Goal: Find specific page/section: Find specific page/section

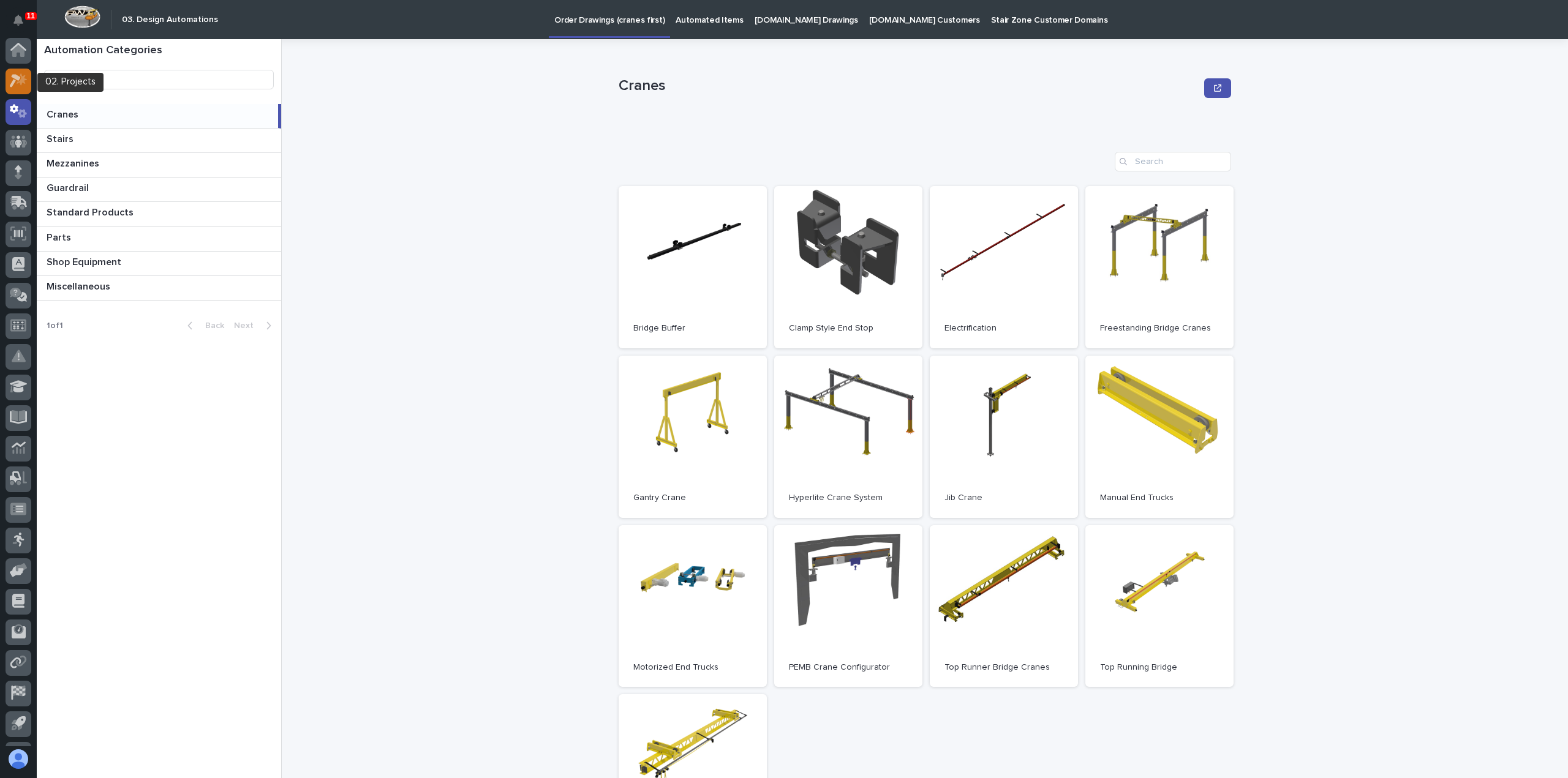
click at [17, 78] on icon at bounding box center [15, 81] width 11 height 13
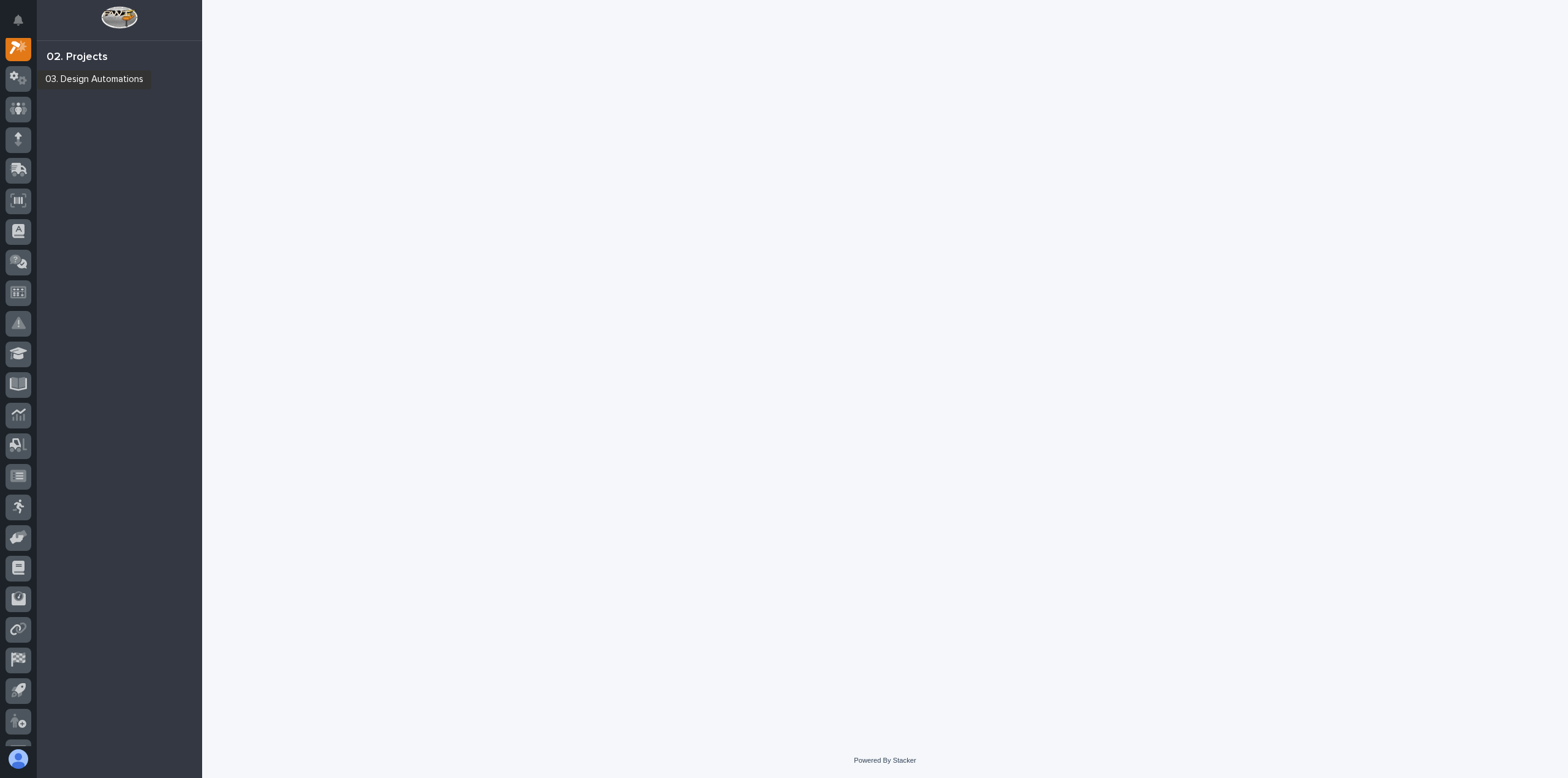
scroll to position [31, 0]
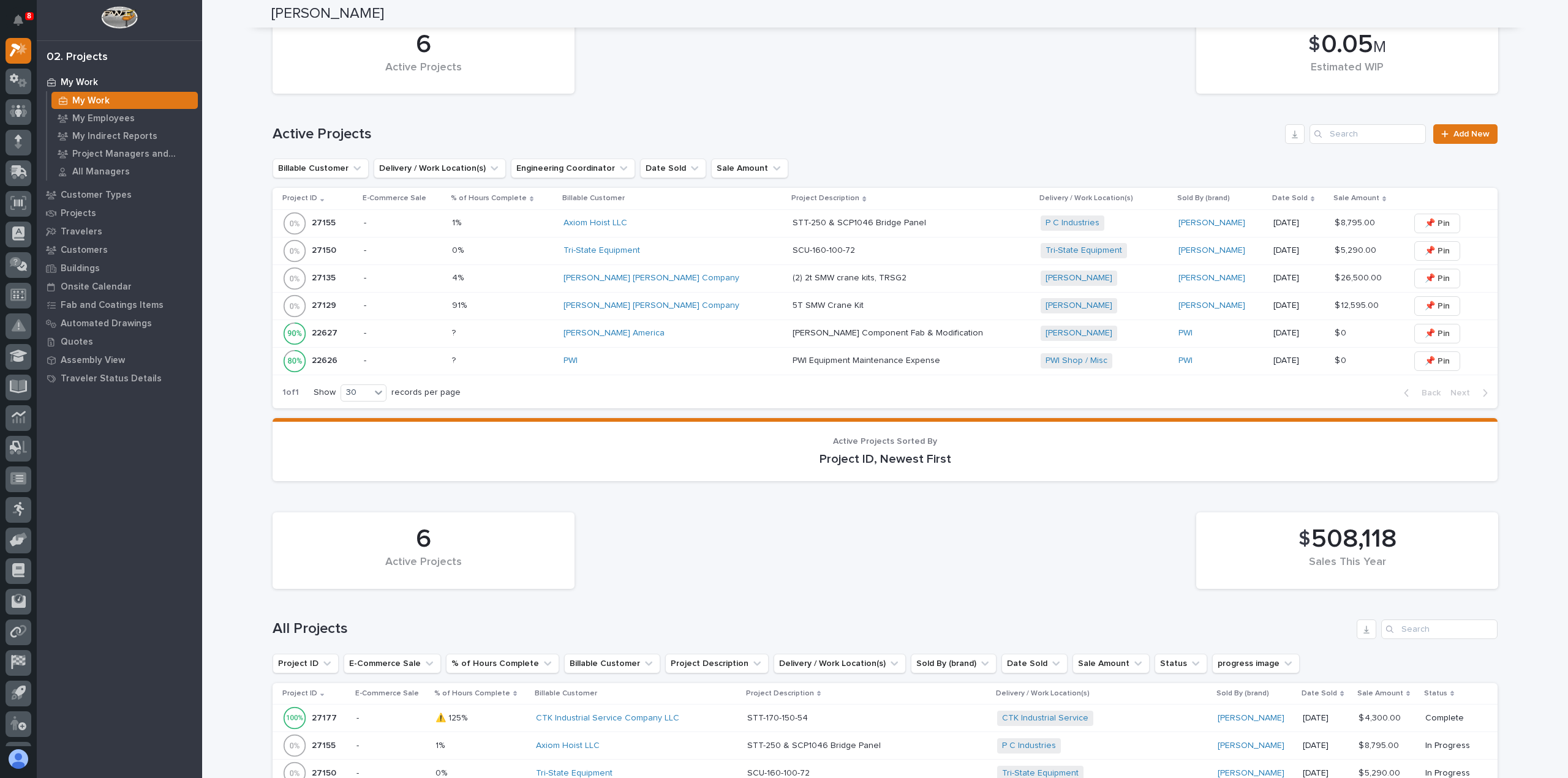
scroll to position [571, 0]
click at [792, 217] on p "STT-250 & SCP1046 Bridge Panel" at bounding box center [860, 220] width 136 height 13
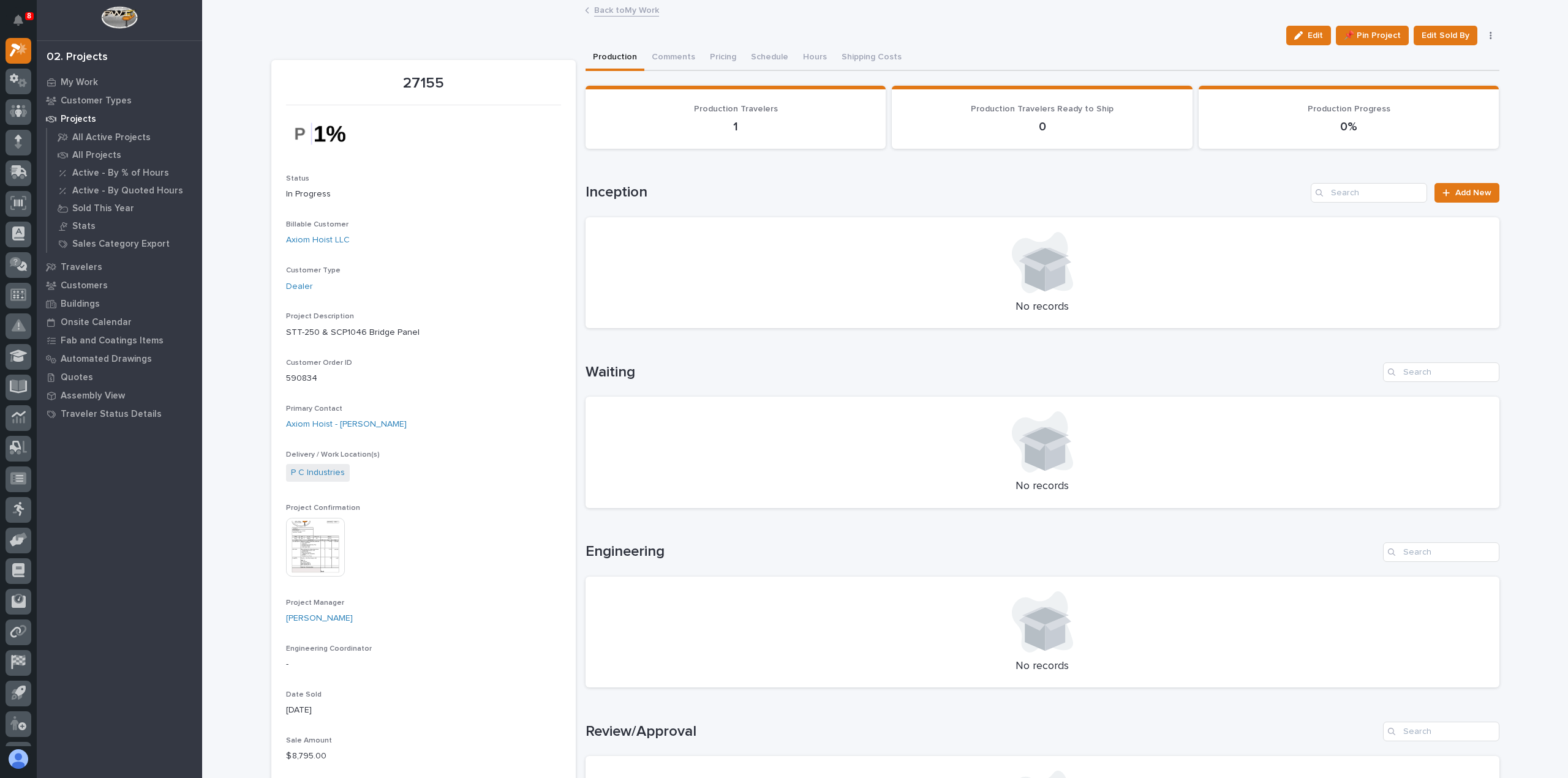
click at [311, 544] on img at bounding box center [315, 547] width 59 height 59
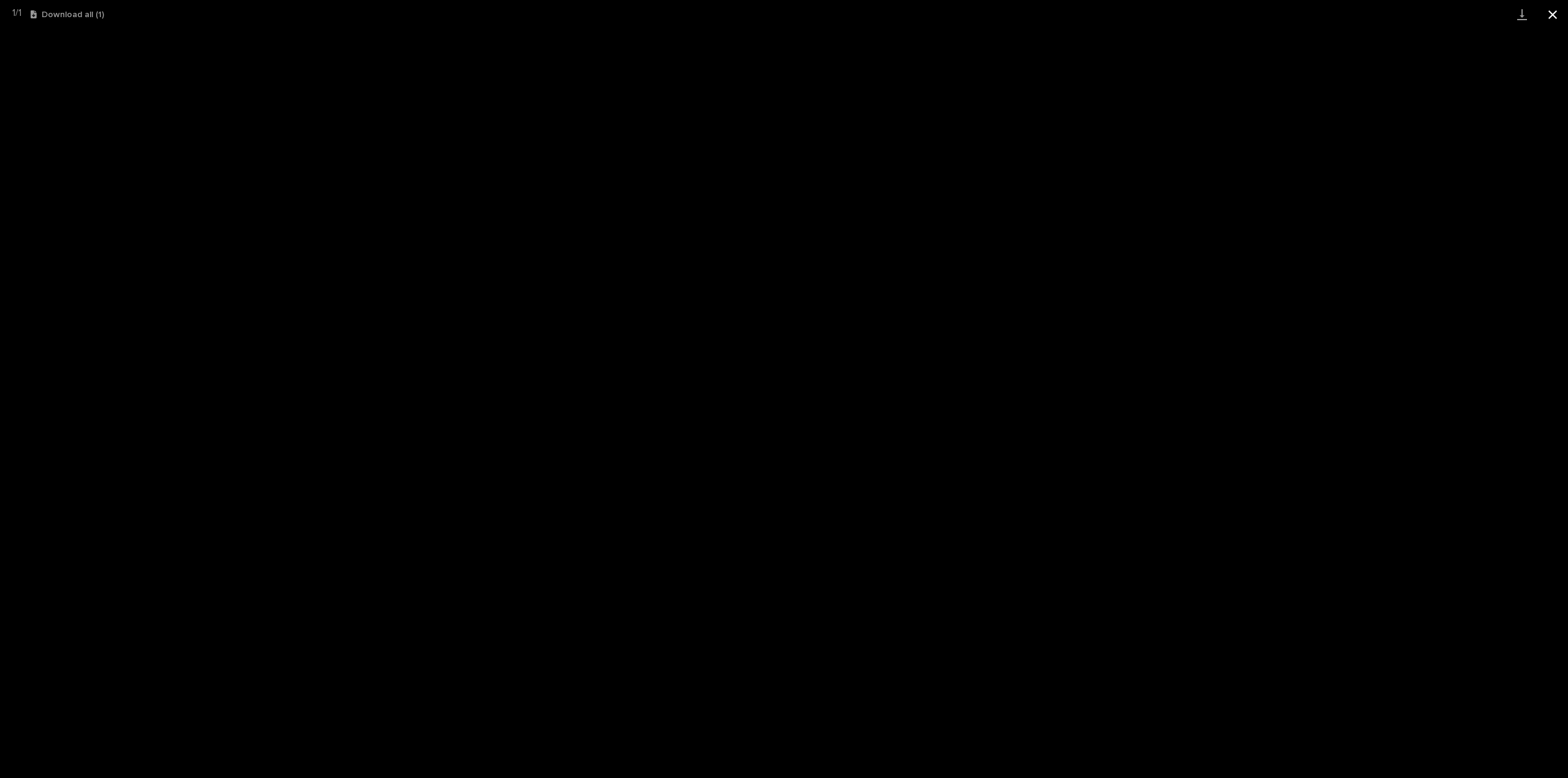
click at [1552, 9] on button "Close gallery" at bounding box center [1552, 14] width 31 height 29
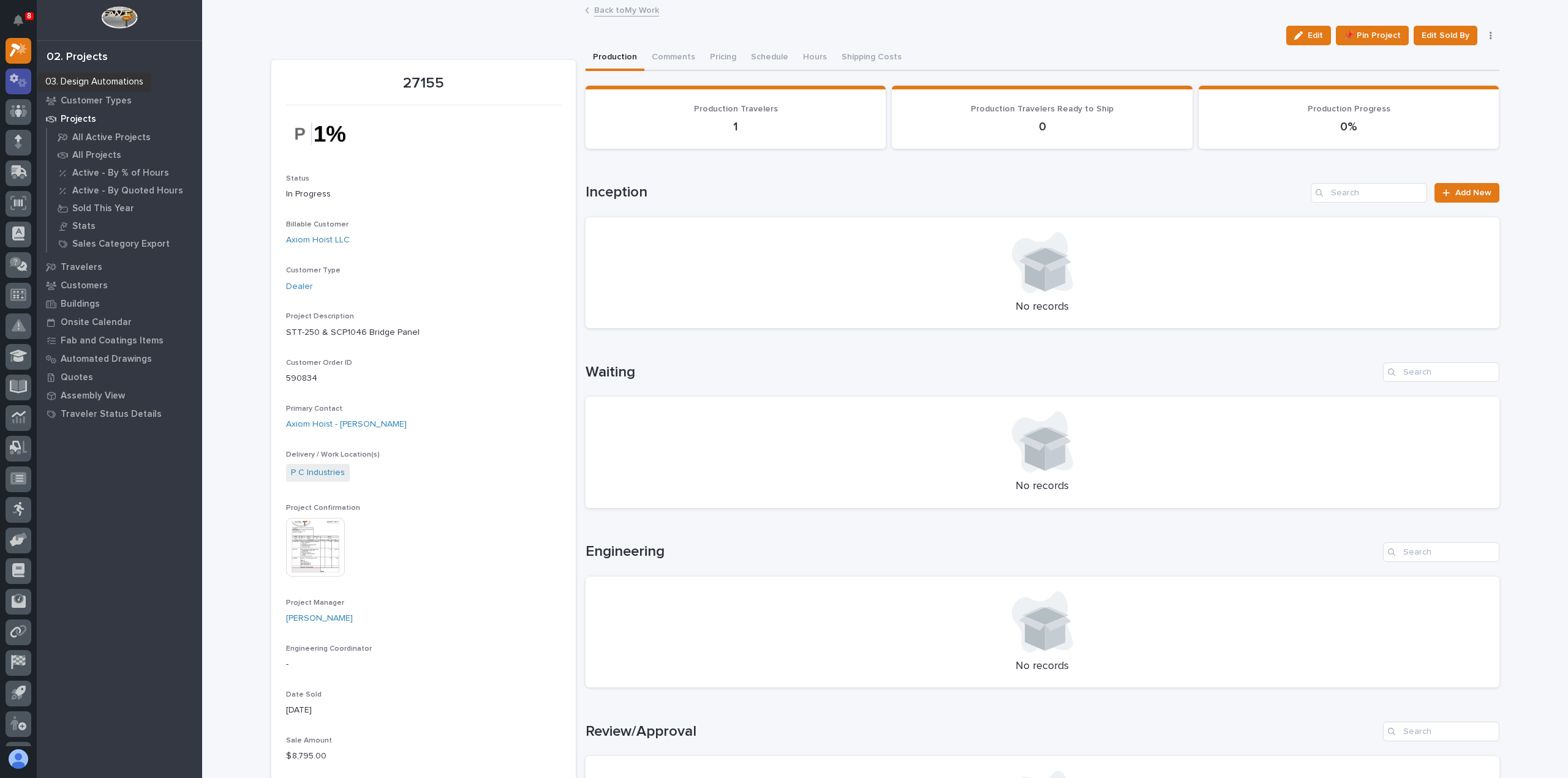
click at [13, 78] on icon at bounding box center [18, 81] width 18 height 14
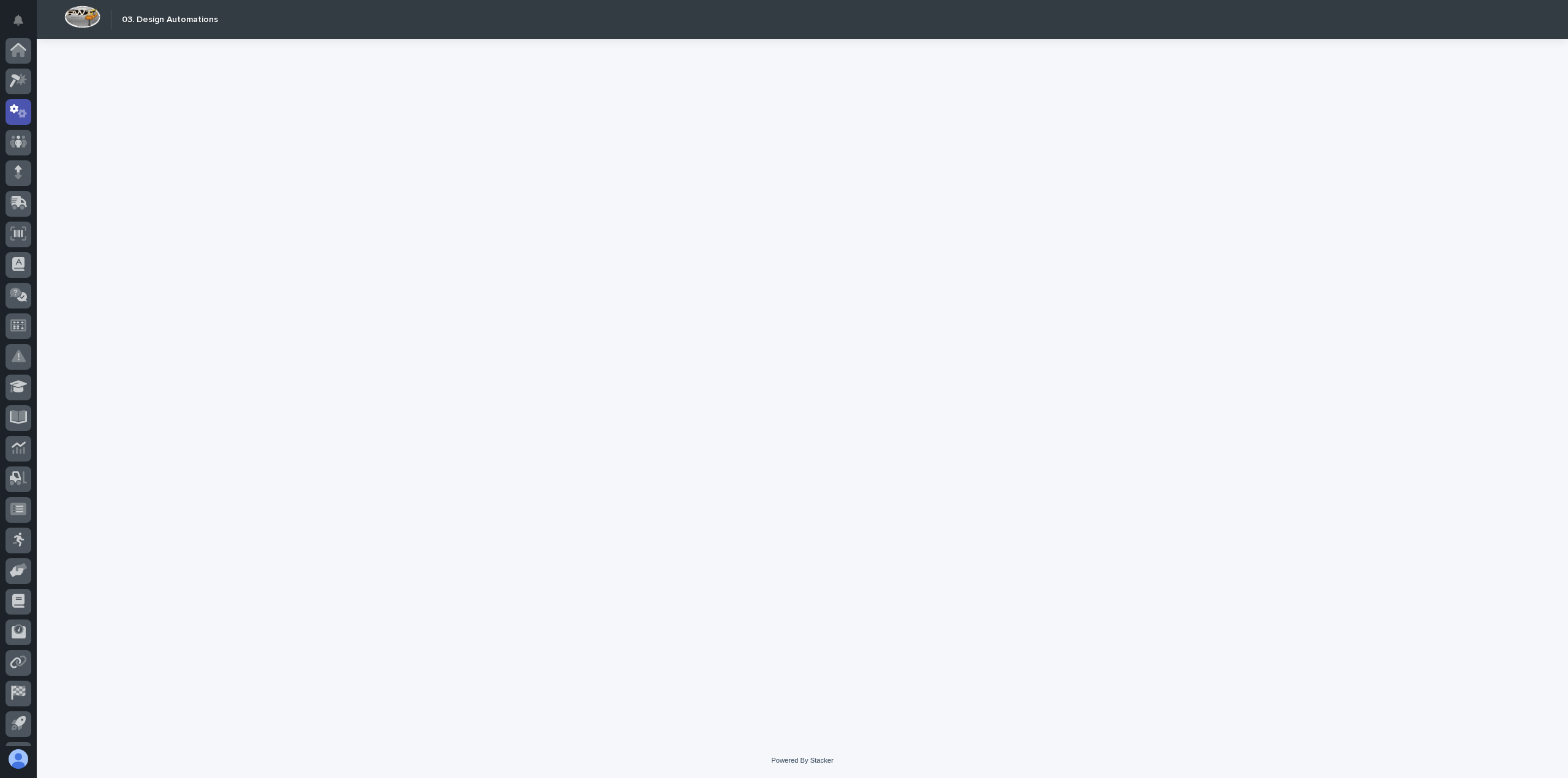
scroll to position [56, 0]
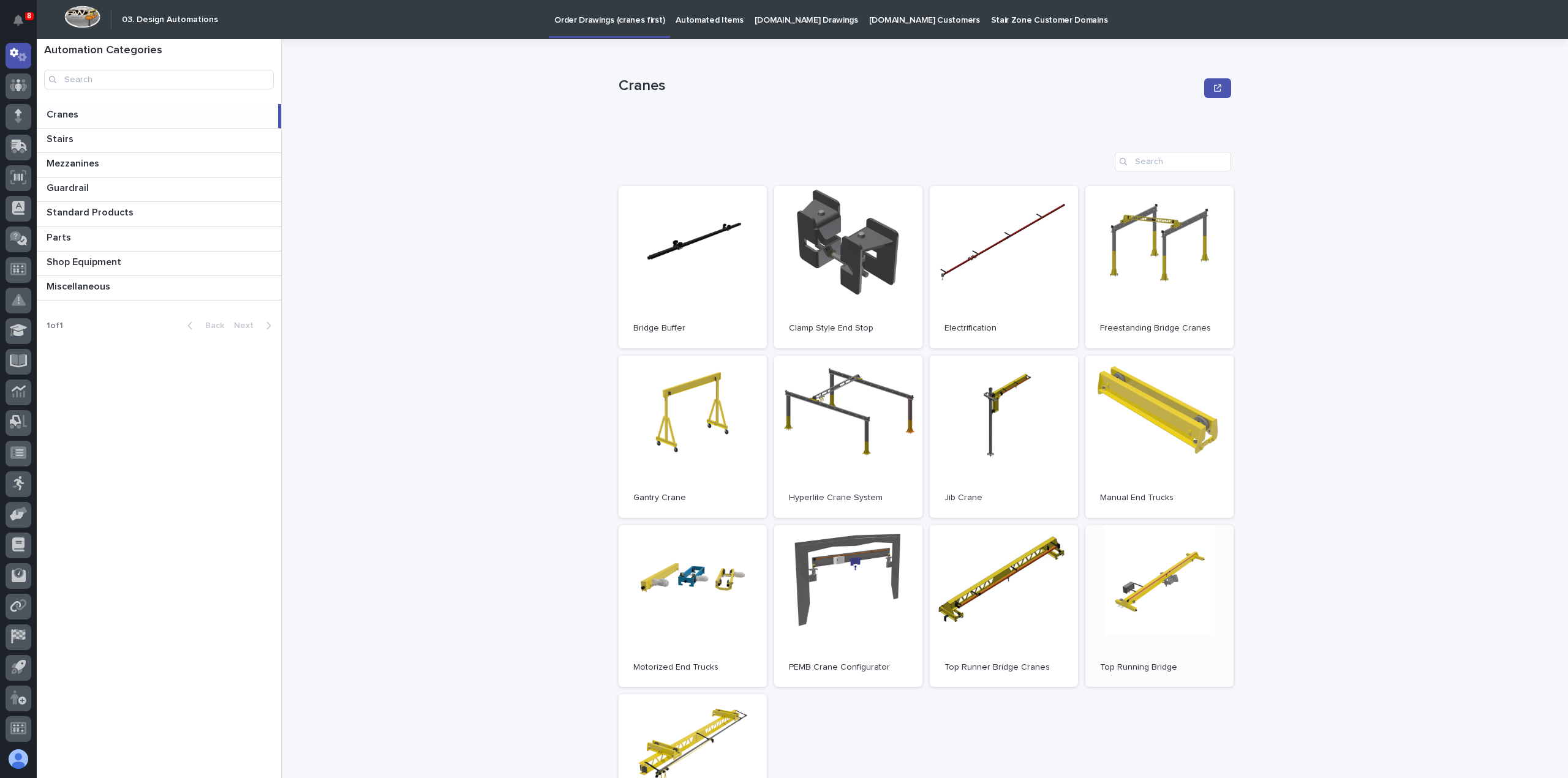
click at [1155, 588] on link "Open" at bounding box center [1159, 606] width 148 height 162
click at [789, 18] on p "[DOMAIN_NAME] Drawings" at bounding box center [806, 13] width 104 height 26
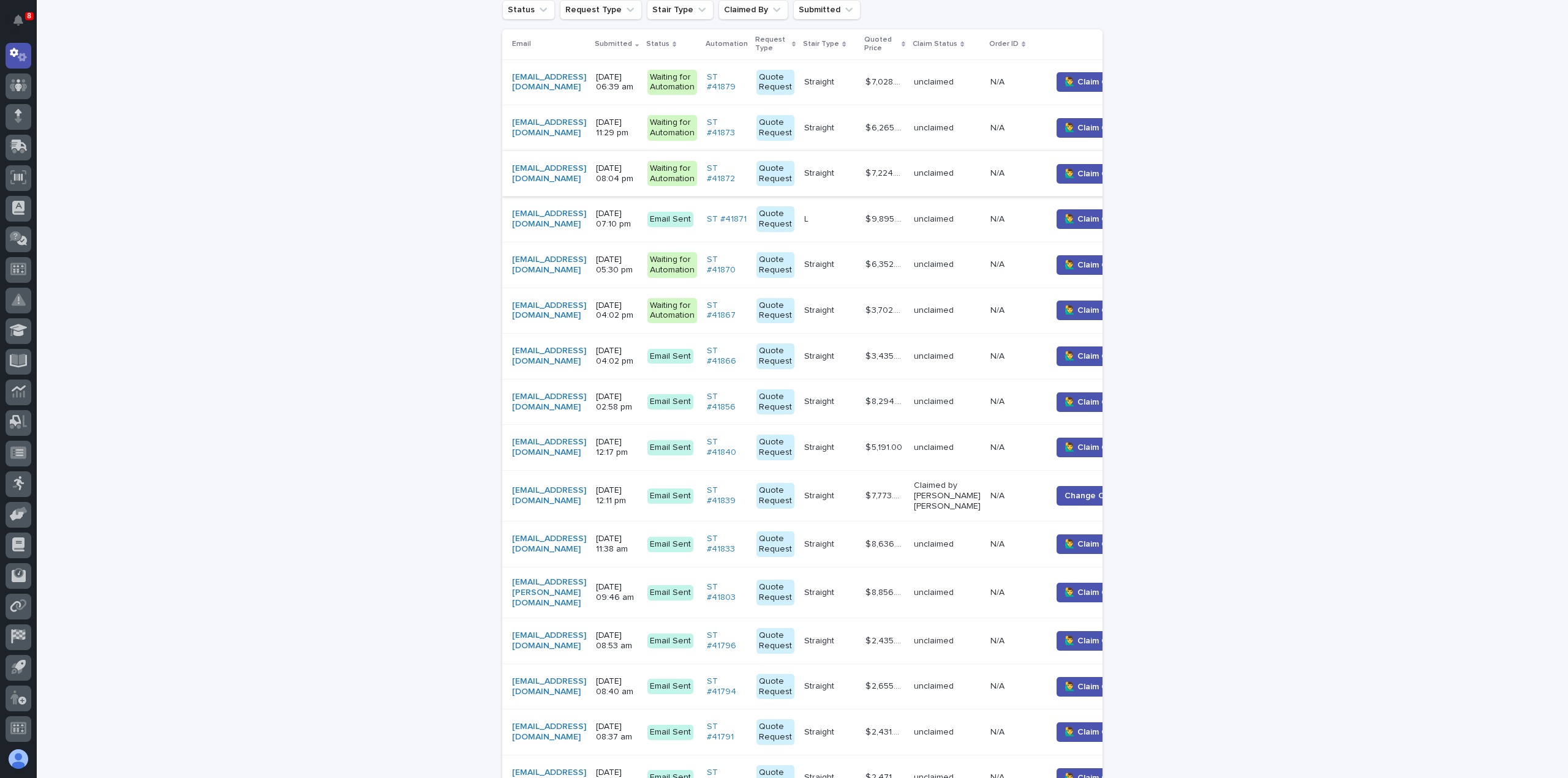
scroll to position [326, 0]
